Goal: Information Seeking & Learning: Learn about a topic

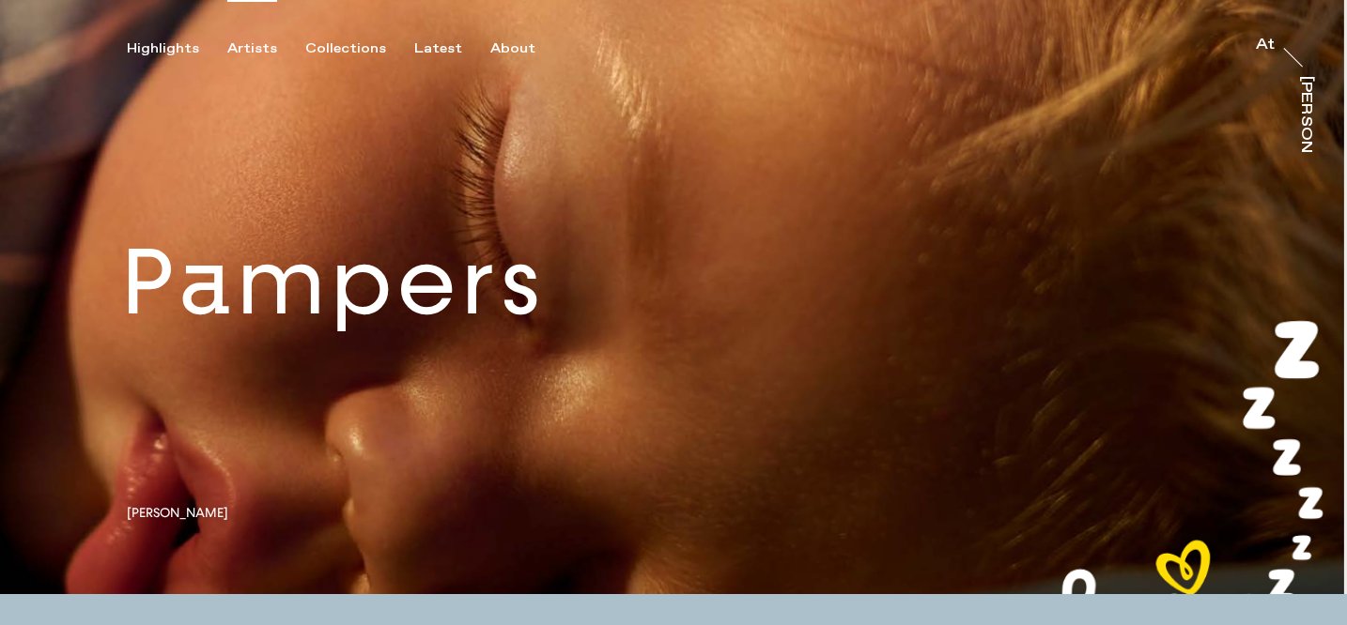
click at [246, 41] on div "Artists" at bounding box center [252, 48] width 50 height 17
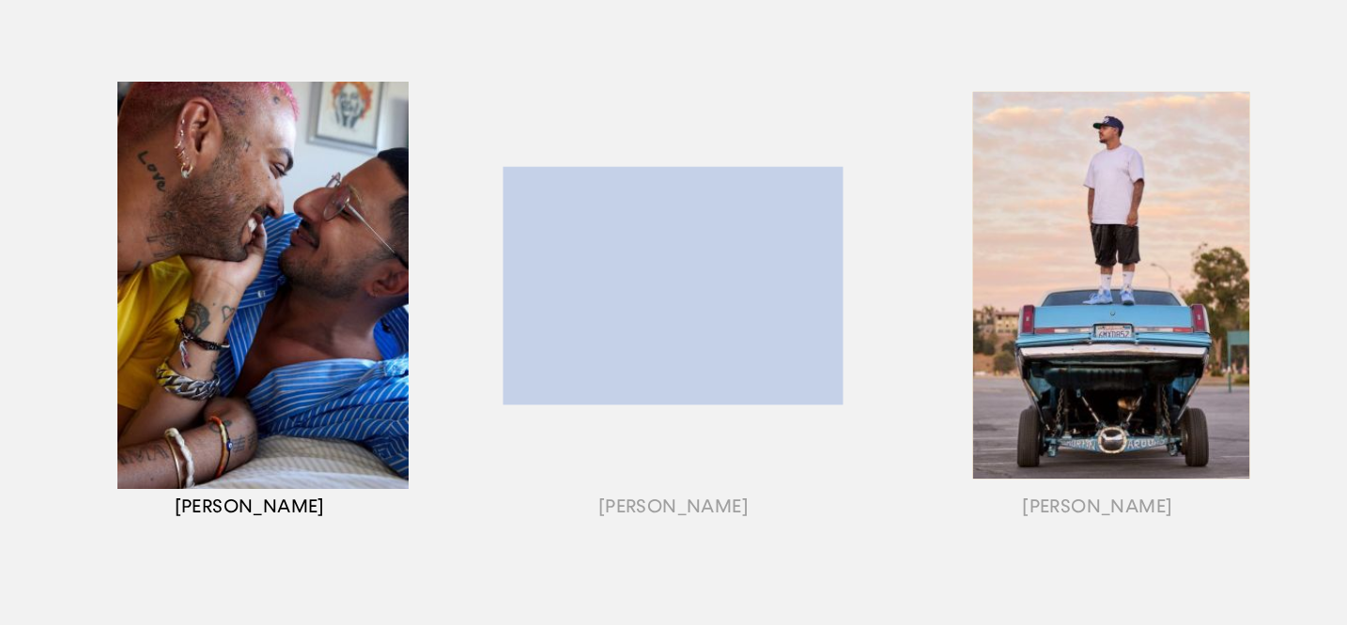
scroll to position [275, 0]
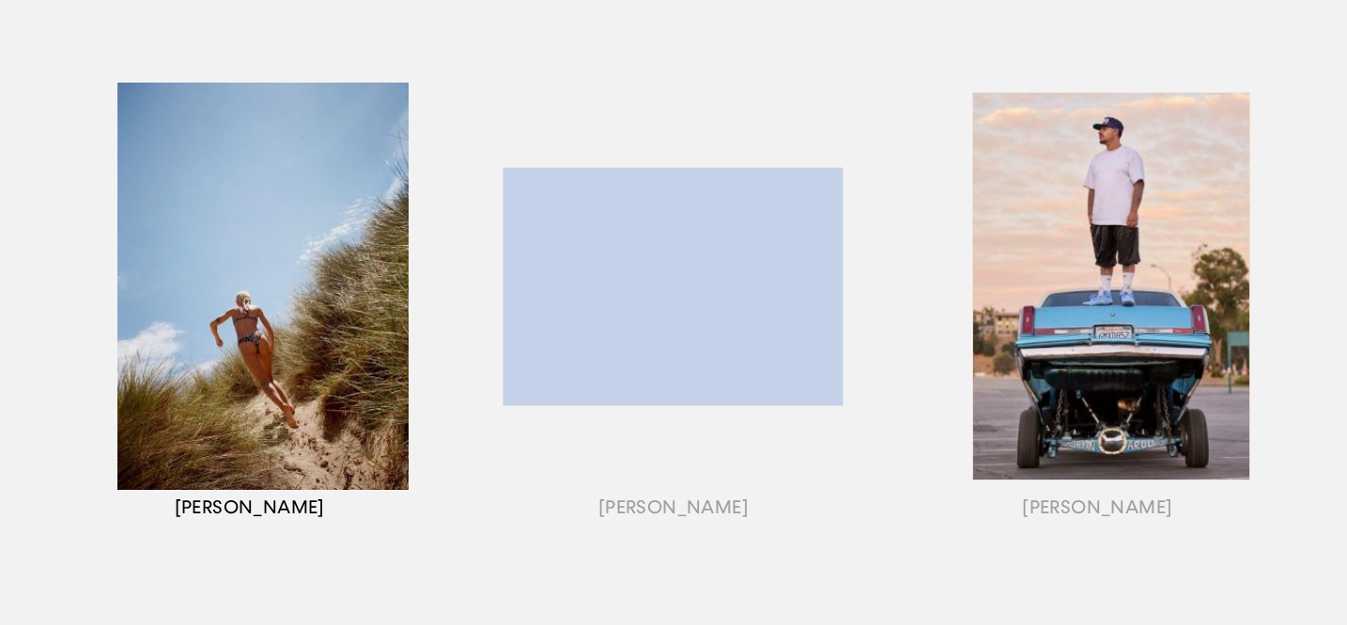
click at [178, 287] on div "button" at bounding box center [250, 310] width 424 height 586
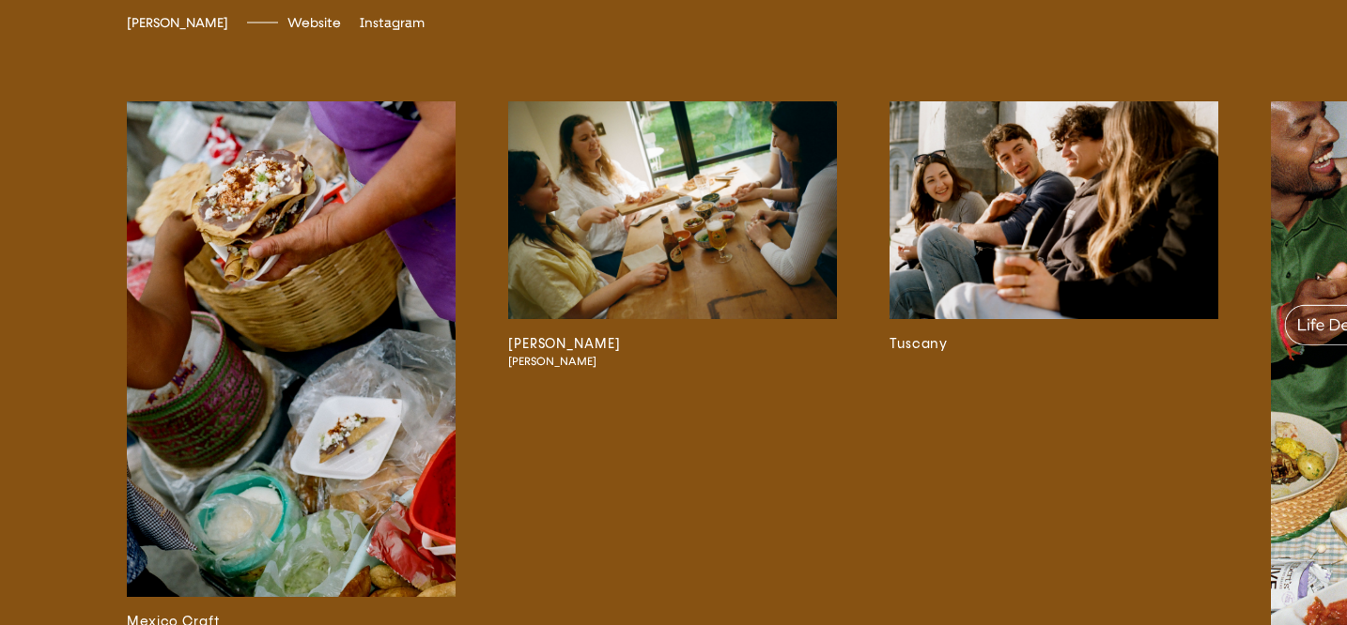
scroll to position [3690, 0]
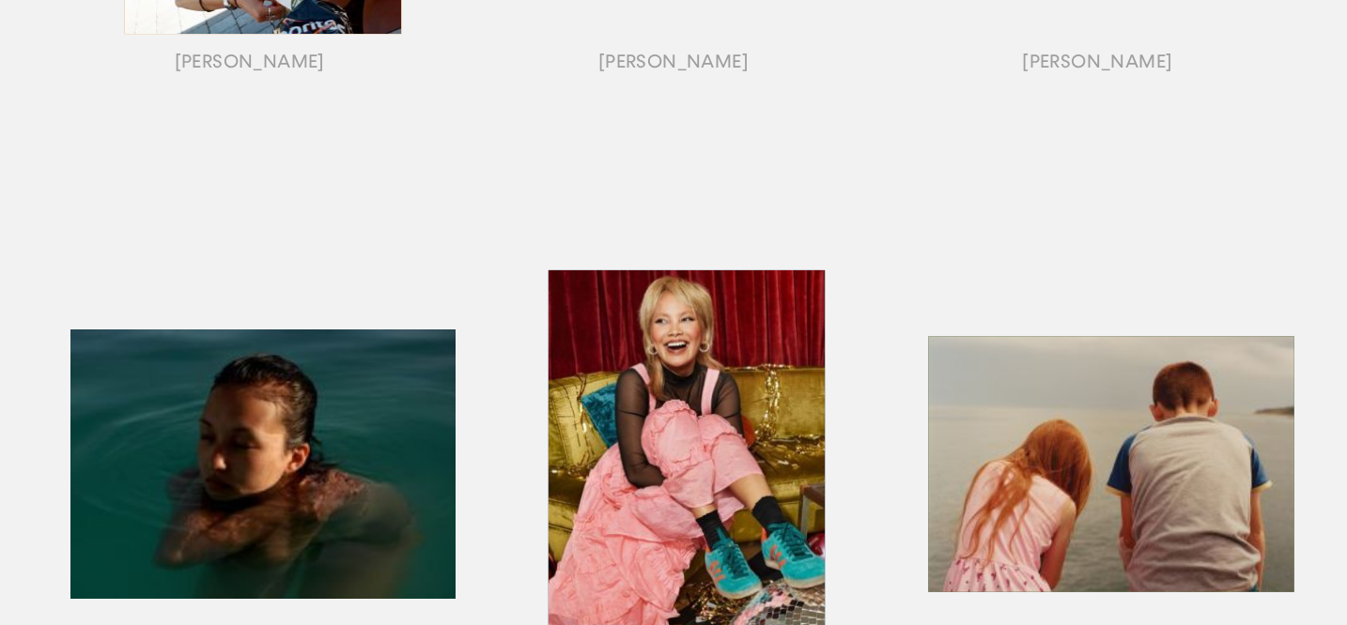
scroll to position [1005, 0]
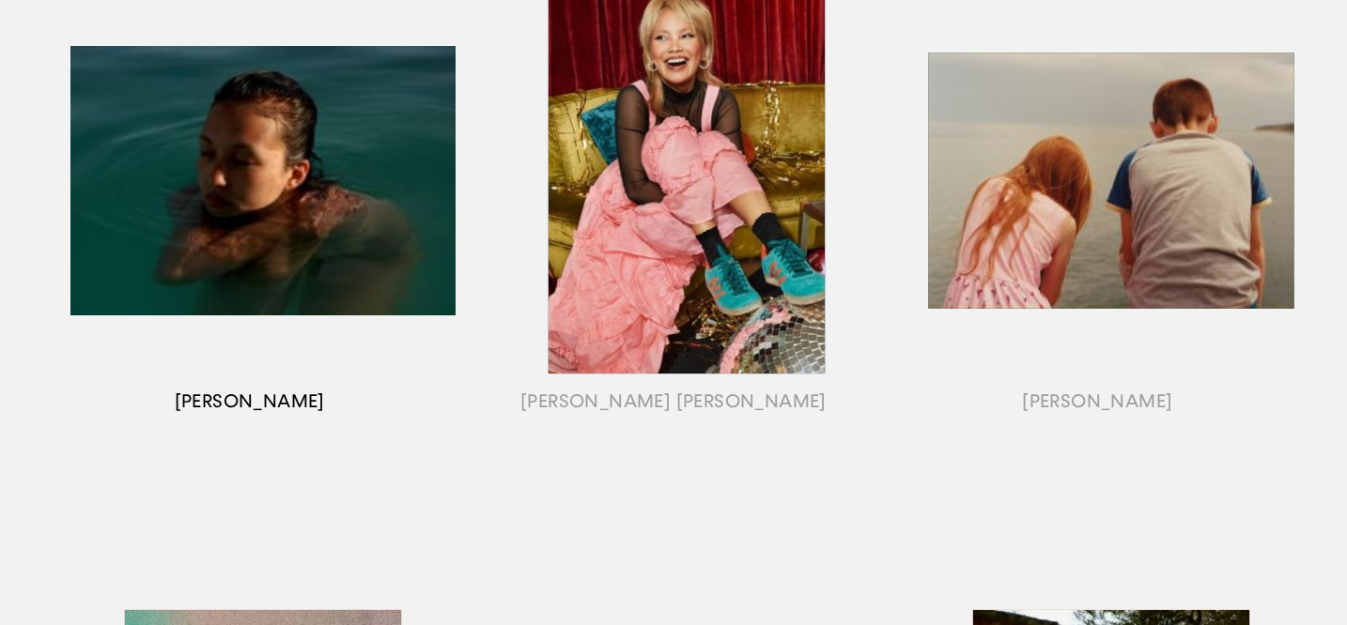
click at [244, 185] on div "button" at bounding box center [250, 204] width 424 height 586
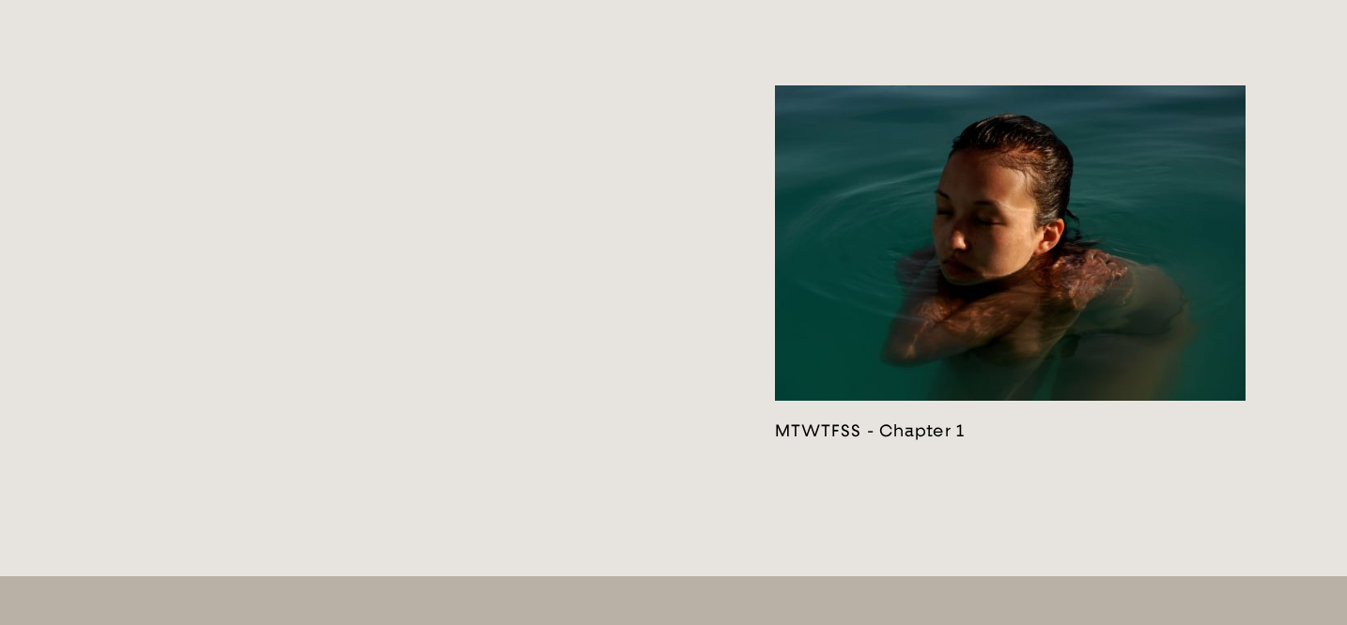
scroll to position [3977, 0]
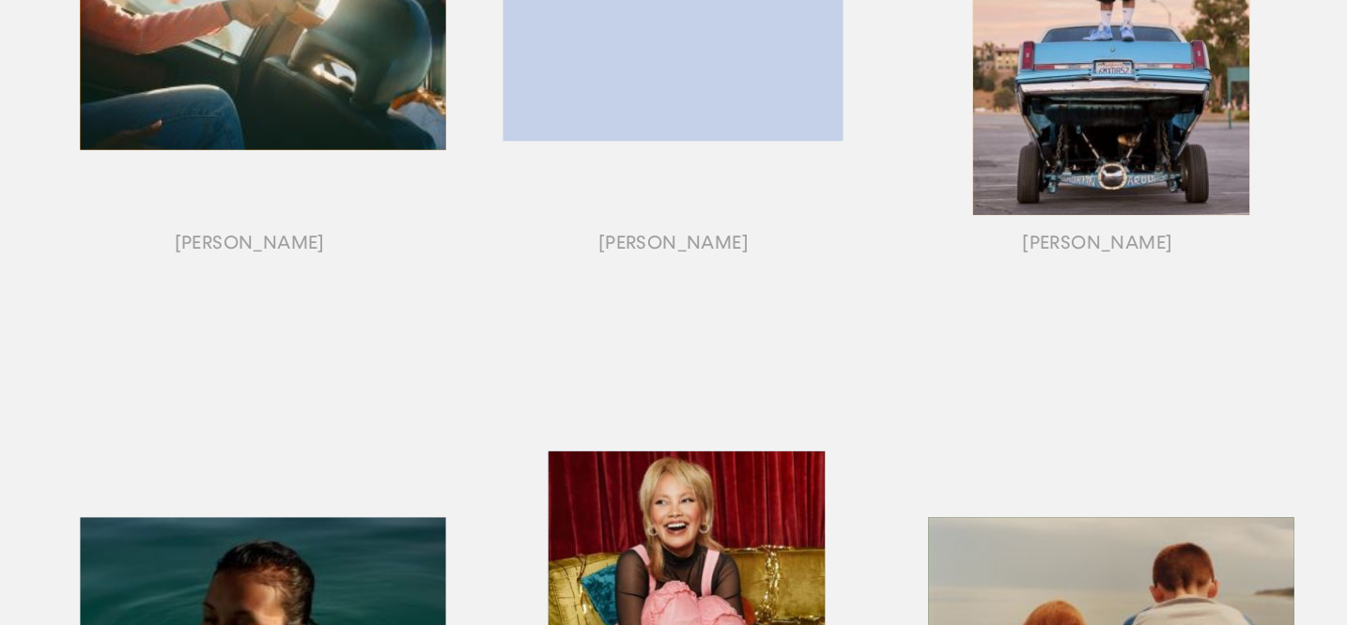
scroll to position [809, 0]
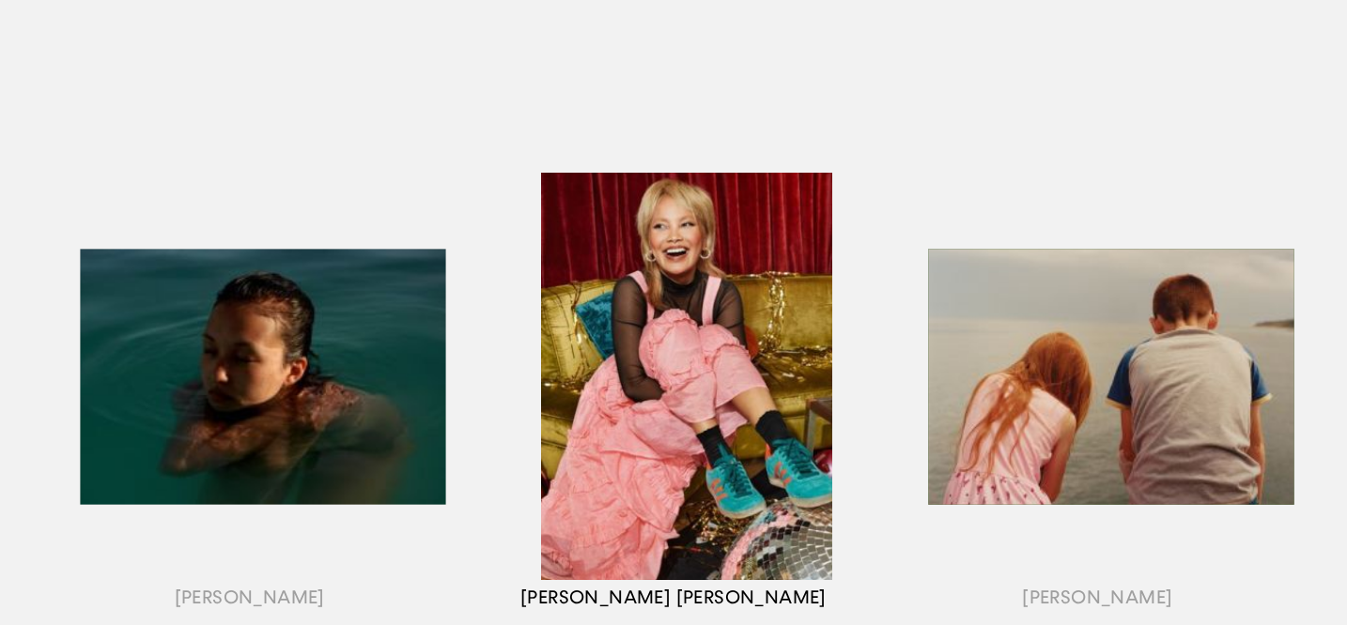
click at [589, 300] on div "button" at bounding box center [673, 400] width 424 height 586
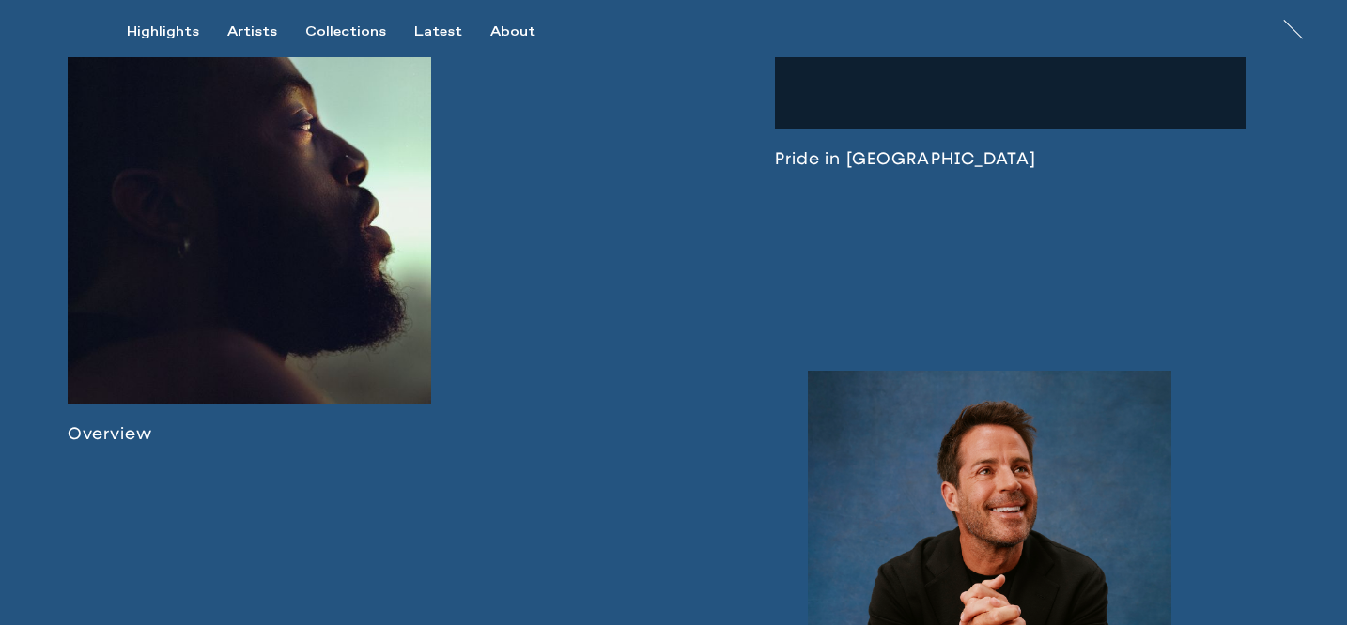
scroll to position [1085, 0]
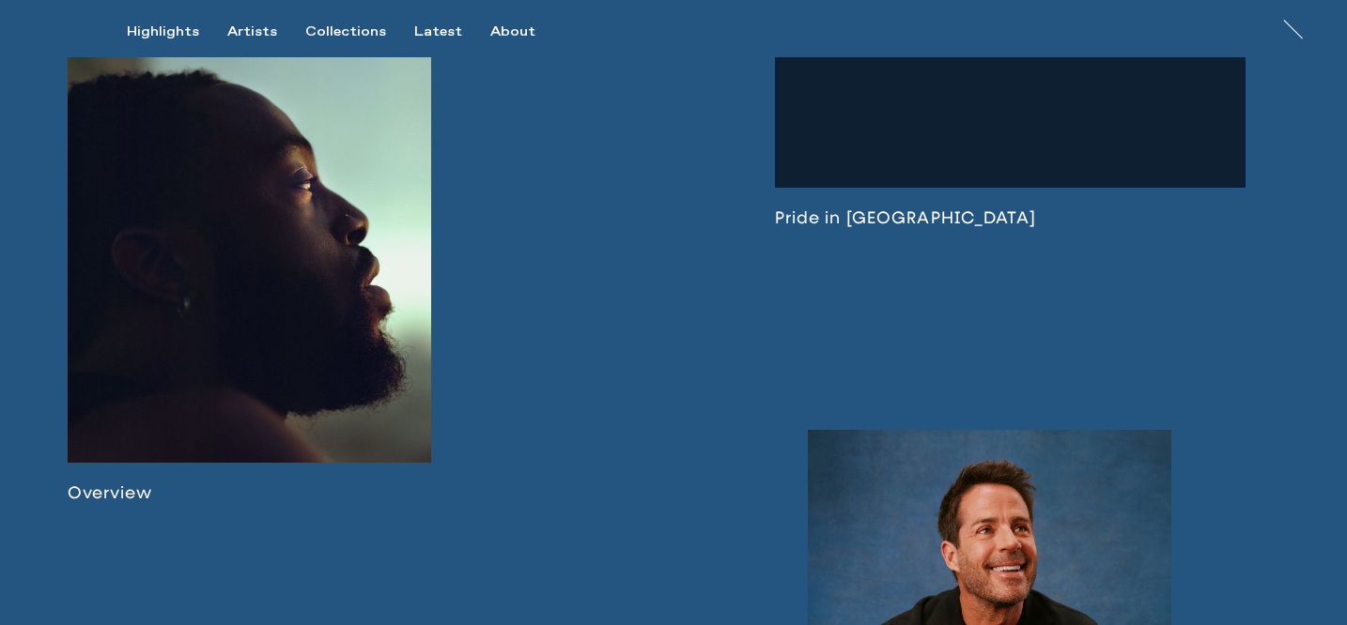
click at [293, 272] on link at bounding box center [249, 255] width 363 height 498
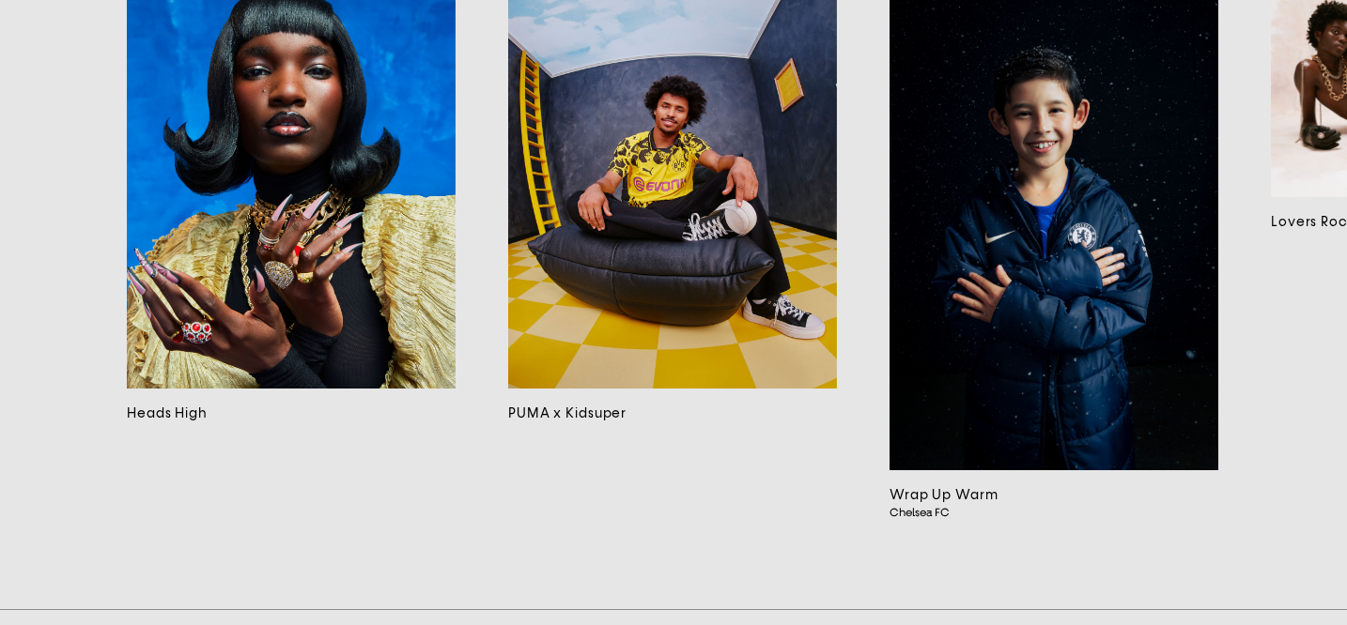
scroll to position [13637, 0]
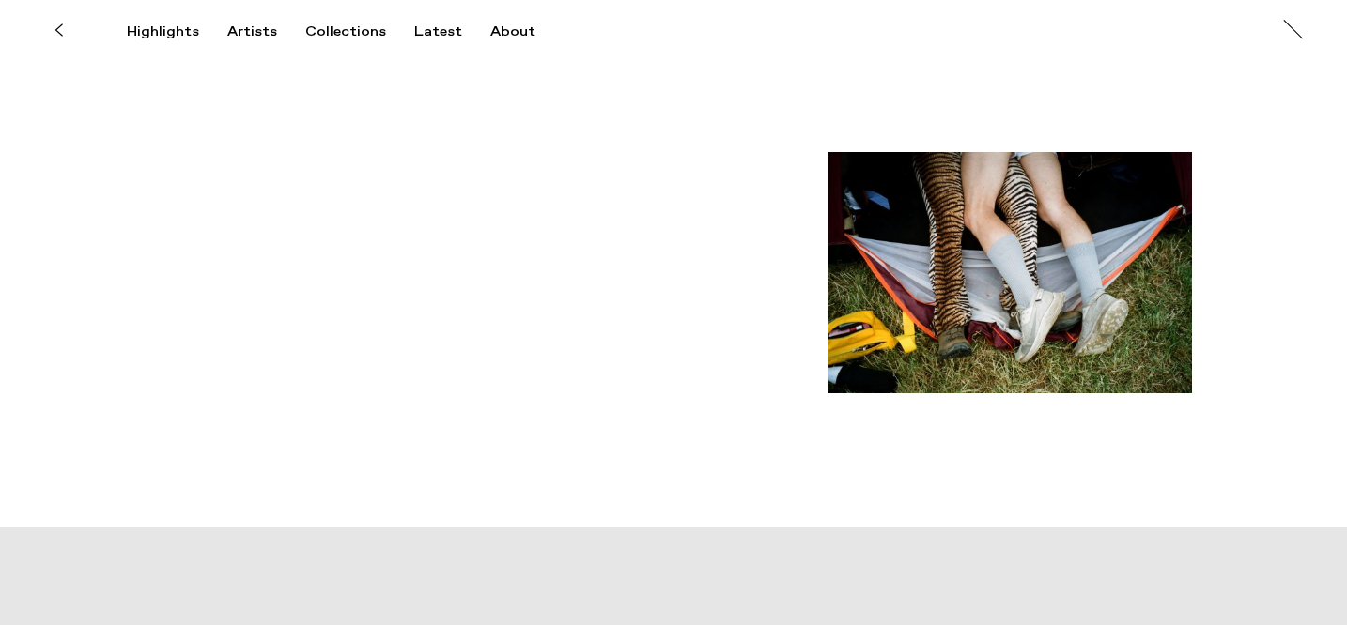
scroll to position [11013, 0]
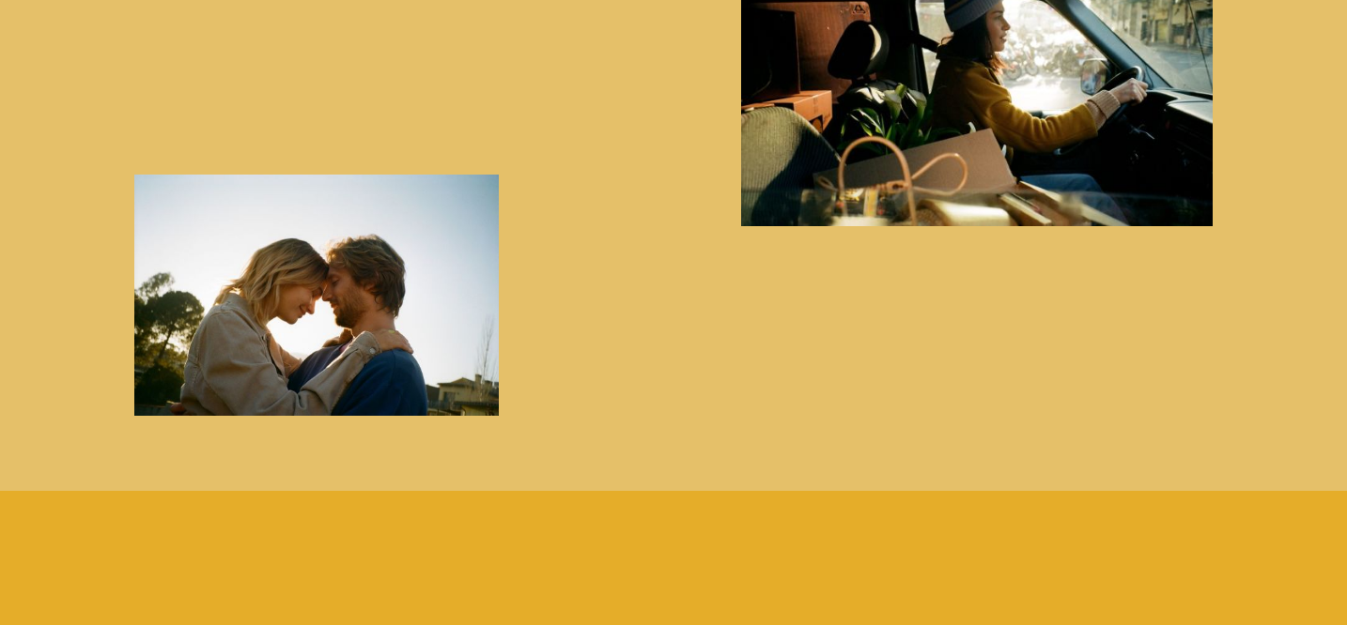
scroll to position [1782, 0]
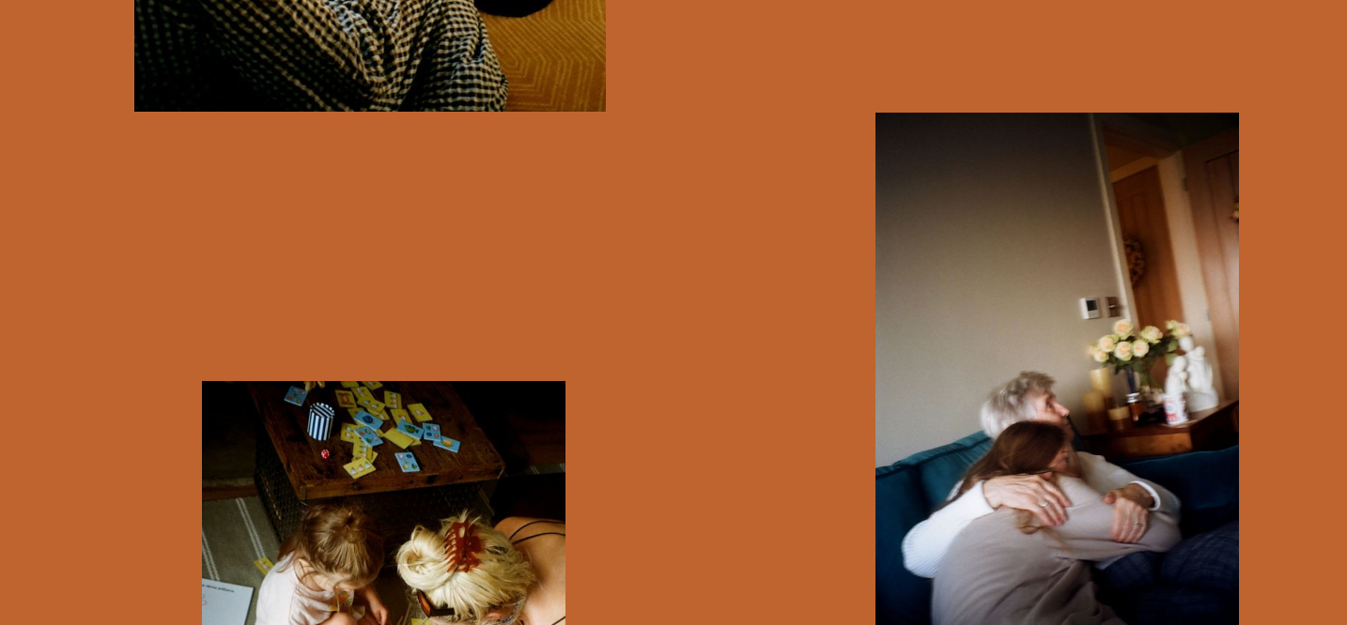
scroll to position [5463, 0]
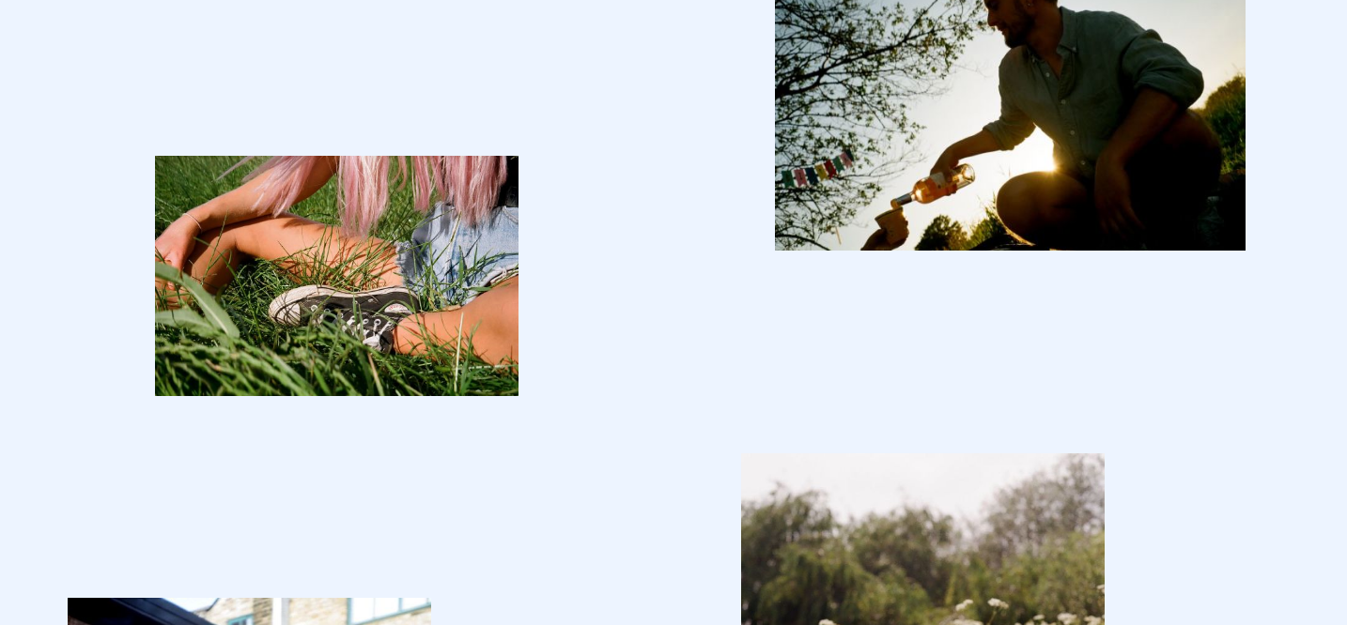
scroll to position [6446, 0]
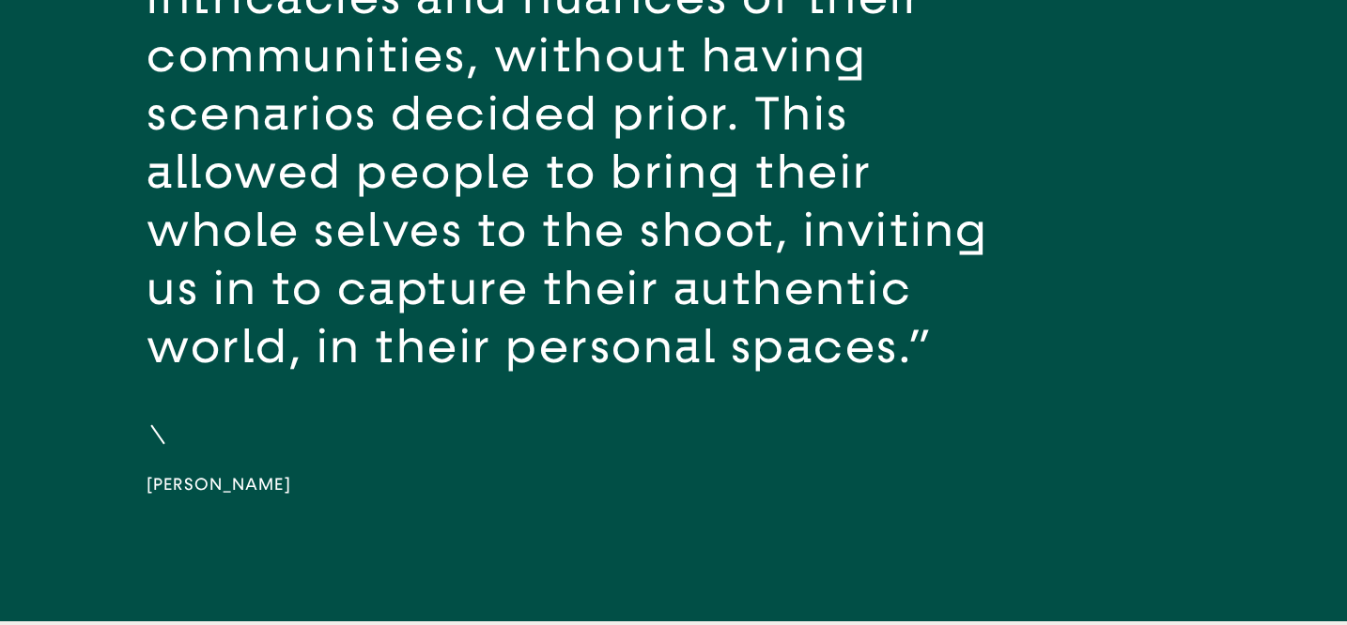
scroll to position [3647, 0]
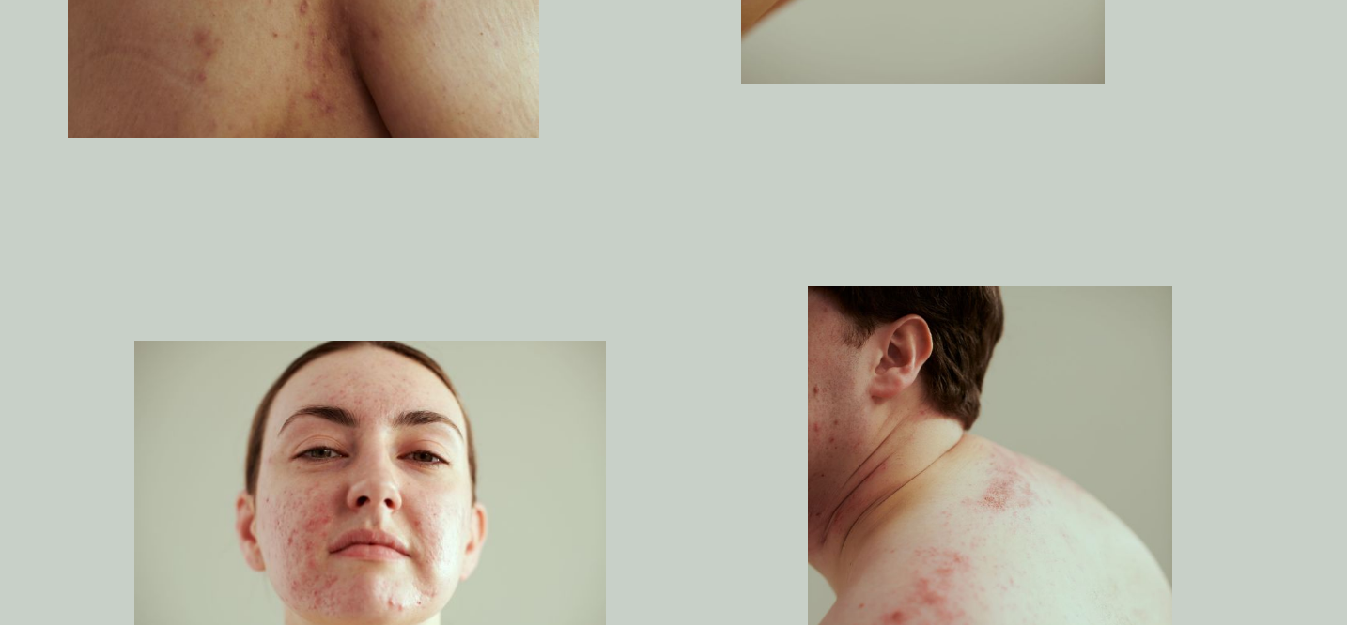
scroll to position [2441, 0]
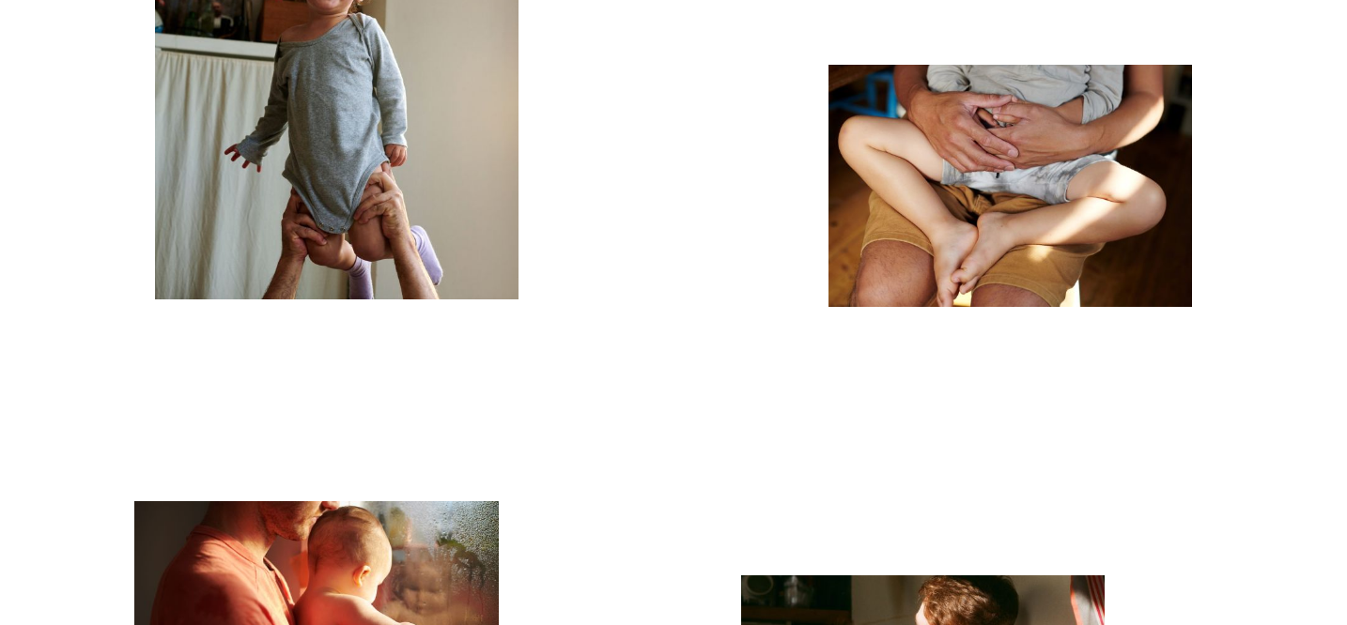
scroll to position [10528, 0]
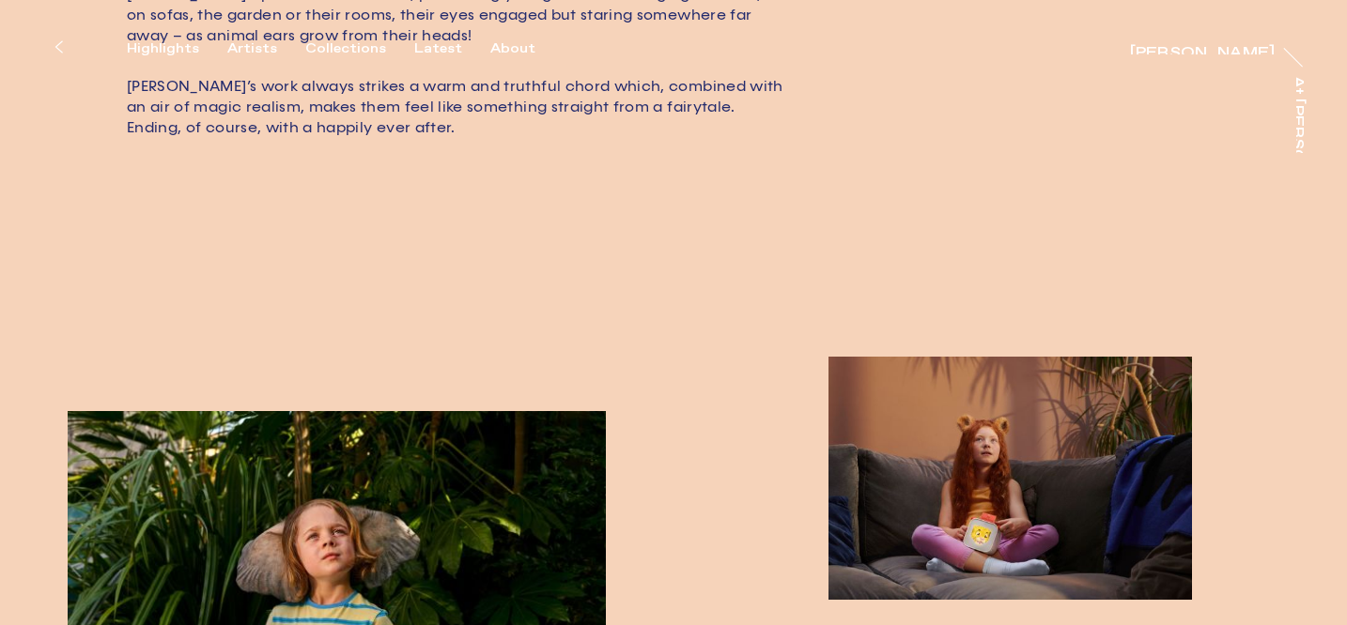
scroll to position [1067, 0]
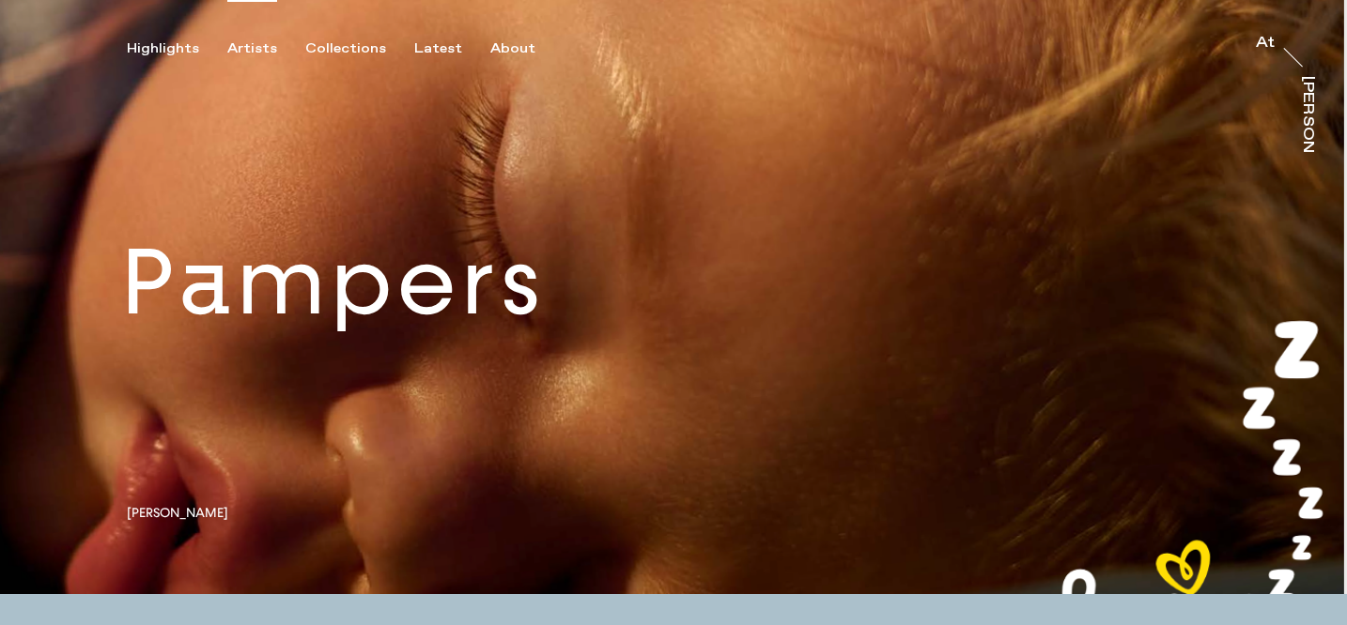
click at [244, 48] on div "Artists" at bounding box center [252, 48] width 50 height 17
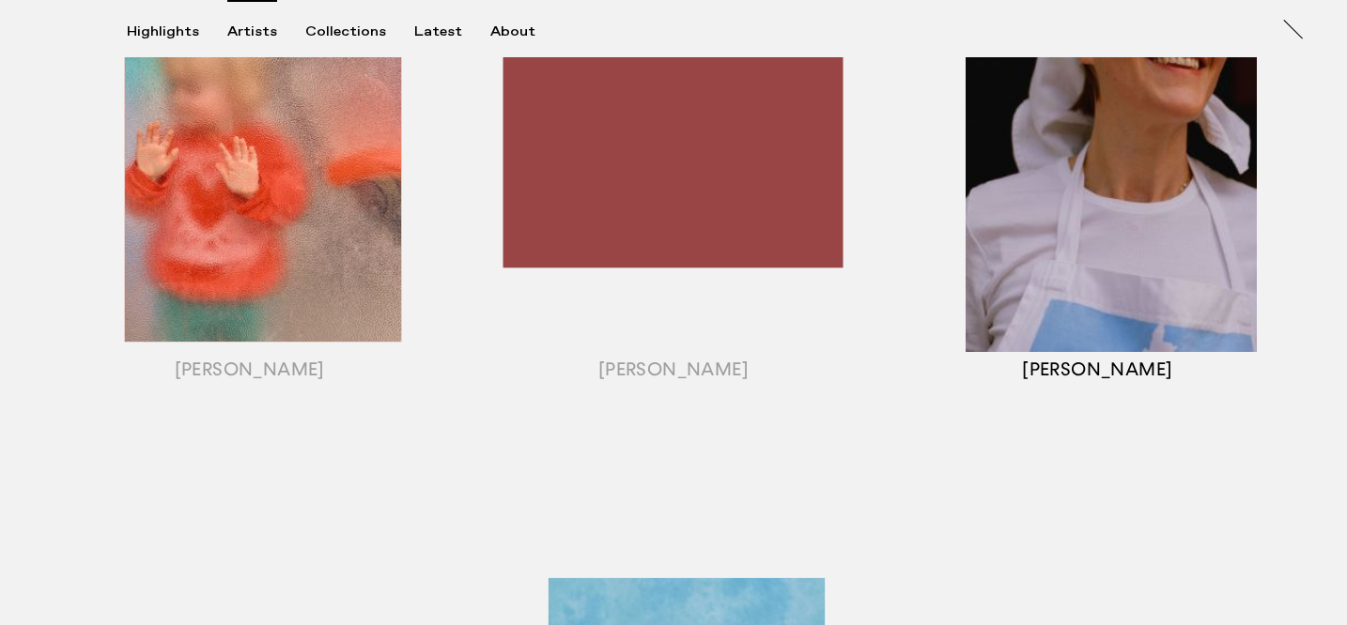
scroll to position [1579, 0]
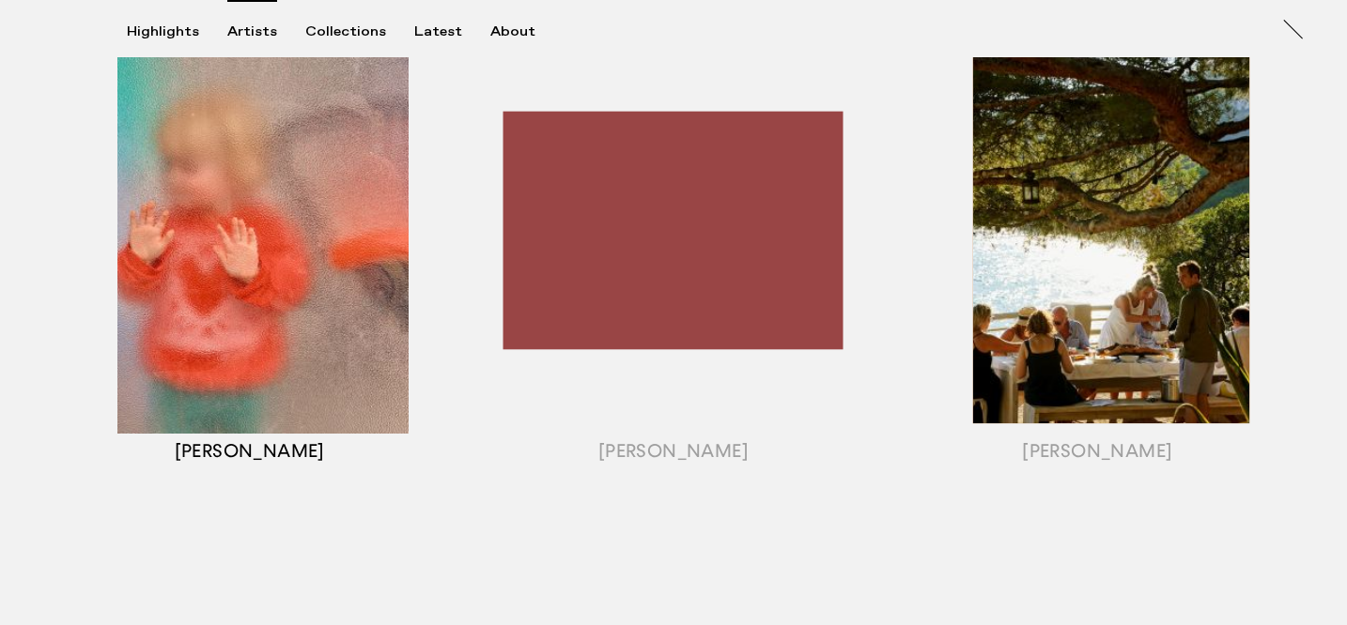
click at [250, 255] on div "button" at bounding box center [250, 254] width 424 height 586
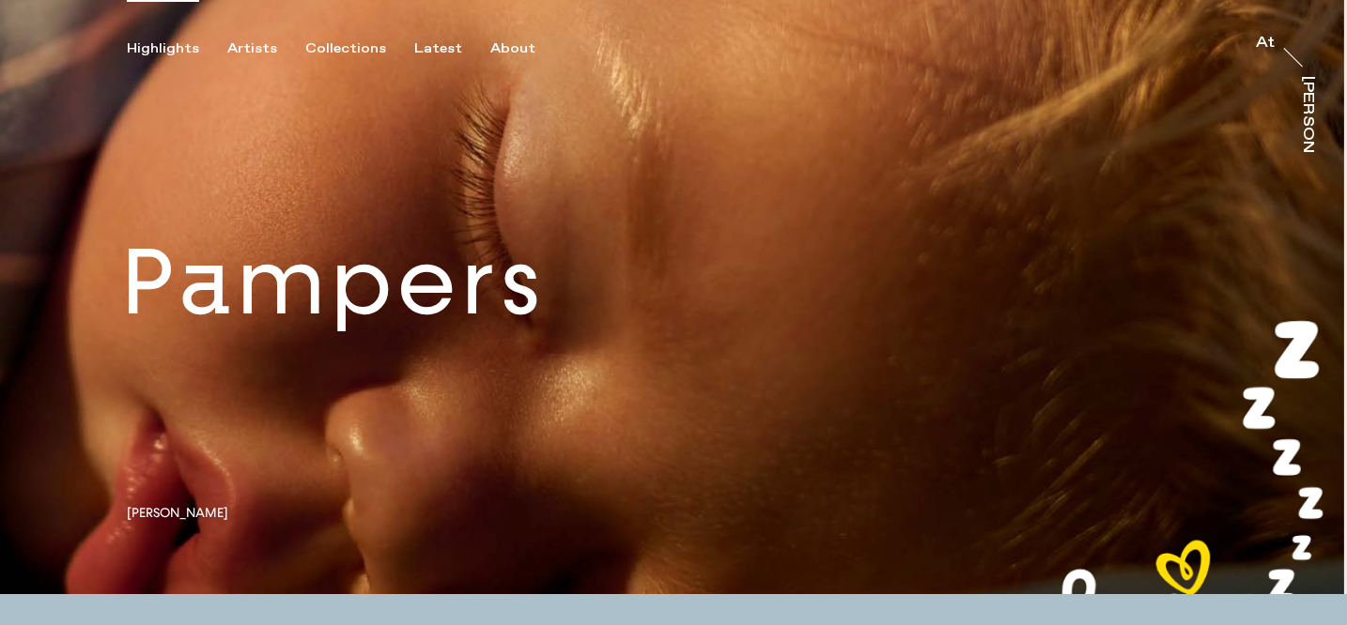
click at [250, 35] on div "Highlights Artists Collections Latest About At At [PERSON_NAME]" at bounding box center [676, 28] width 1352 height 57
click at [250, 48] on div "Artists" at bounding box center [252, 48] width 50 height 17
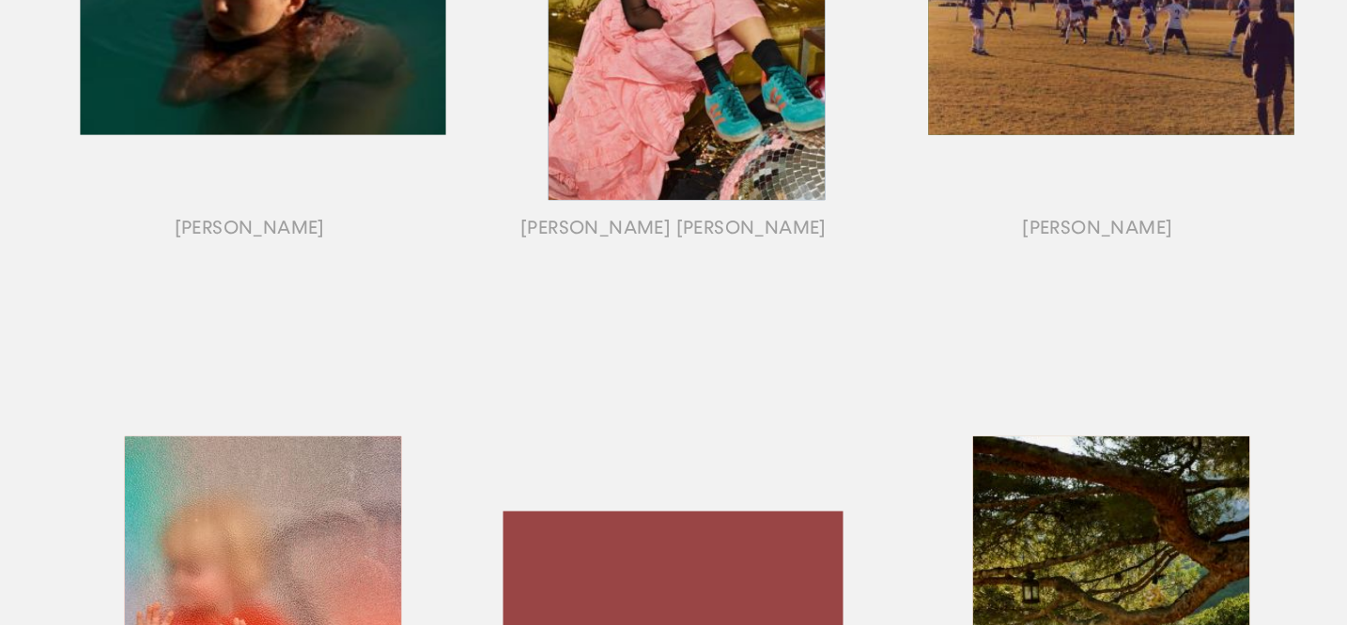
scroll to position [1573, 0]
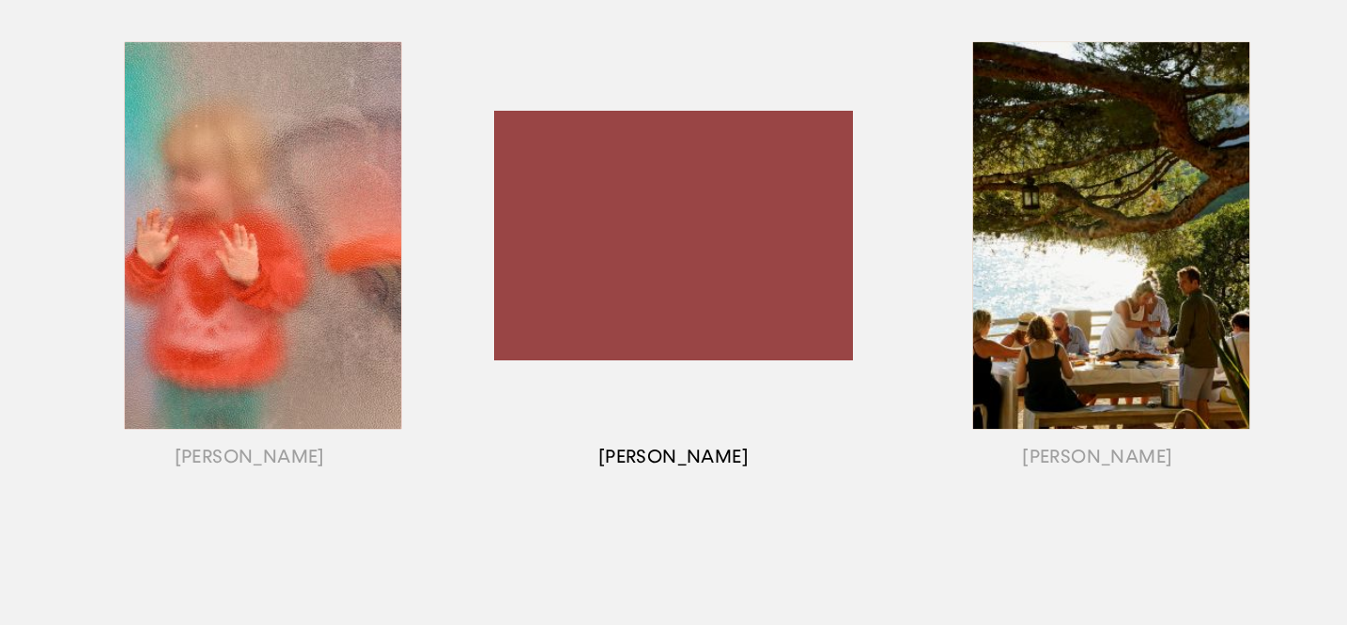
click at [737, 281] on div "button" at bounding box center [673, 259] width 424 height 586
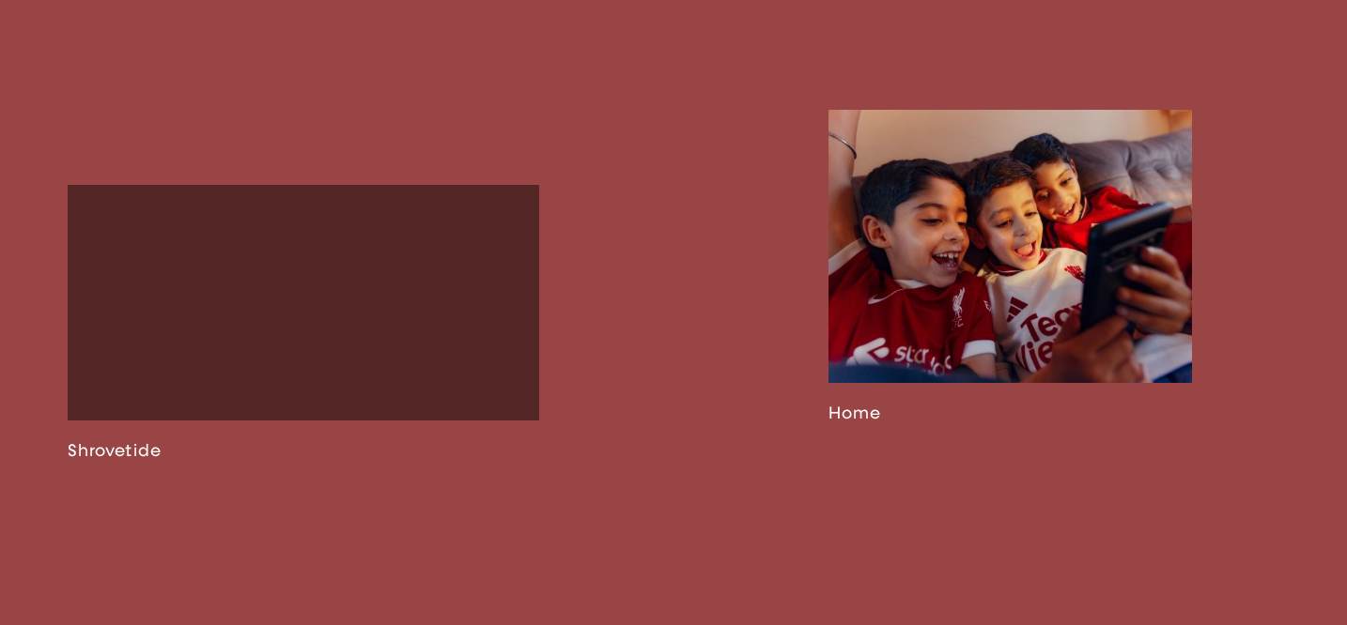
scroll to position [2355, 0]
